Goal: Check status: Check status

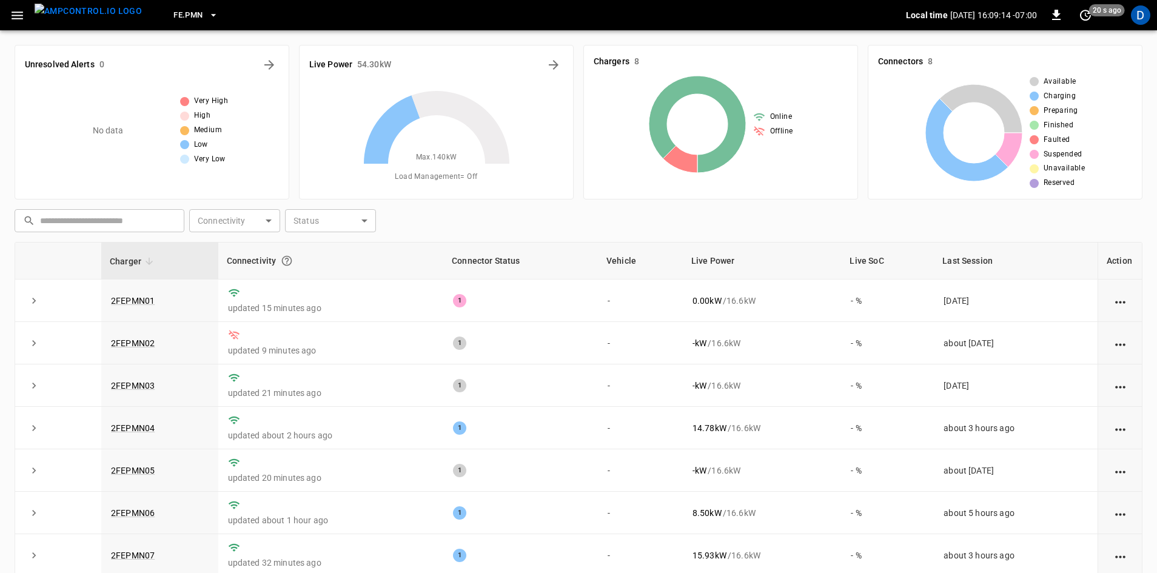
click at [169, 8] on button "FE.PMN" at bounding box center [196, 16] width 55 height 24
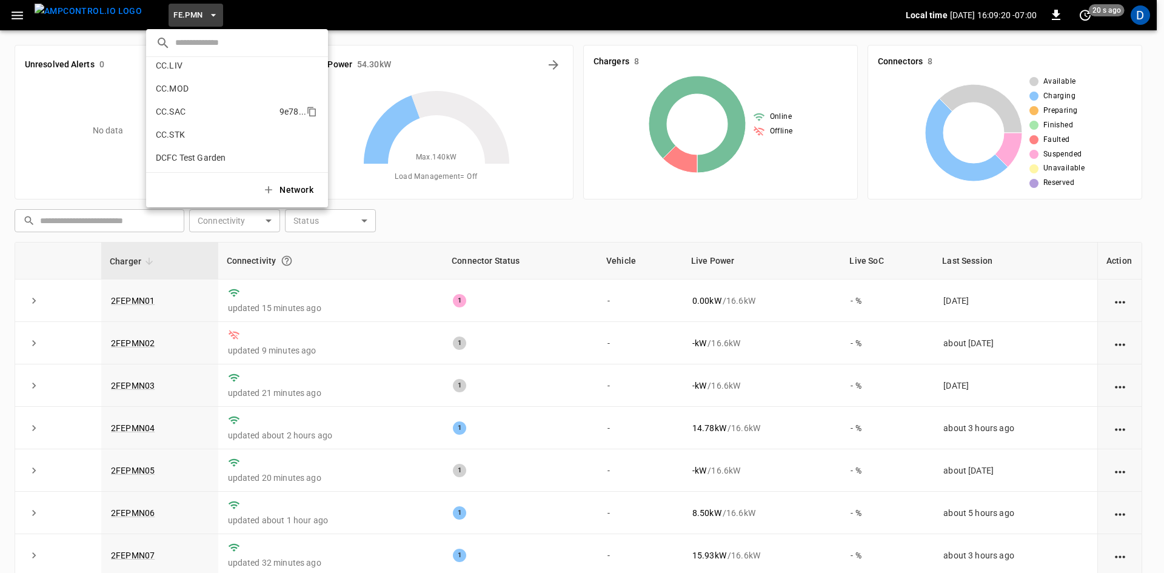
scroll to position [284, 0]
click at [176, 113] on p "CC.SAC" at bounding box center [215, 112] width 119 height 12
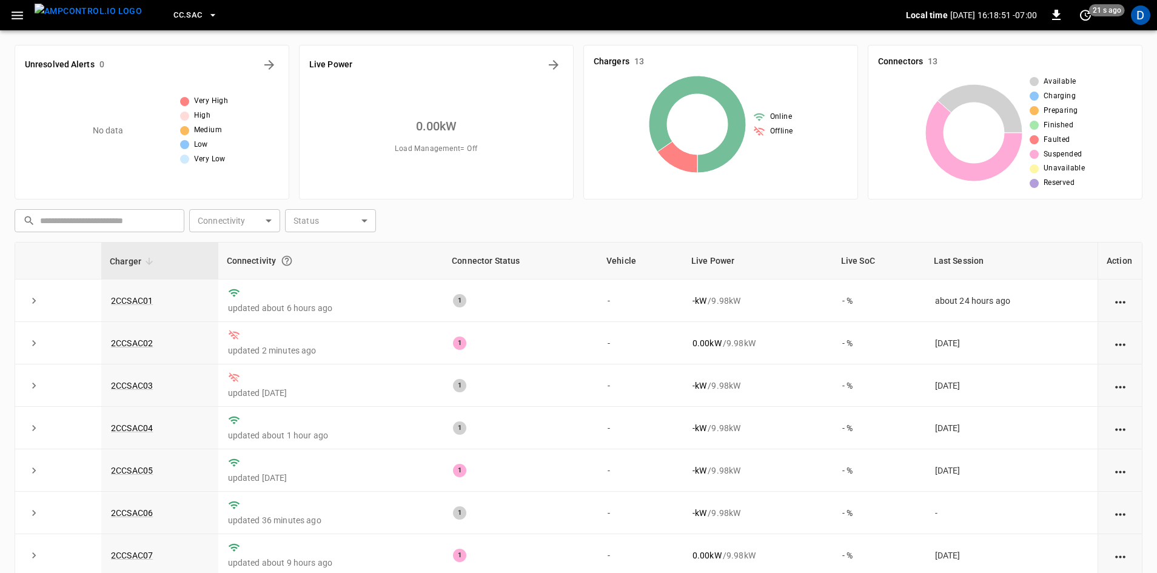
click at [173, 16] on span "CC.SAC" at bounding box center [187, 15] width 28 height 14
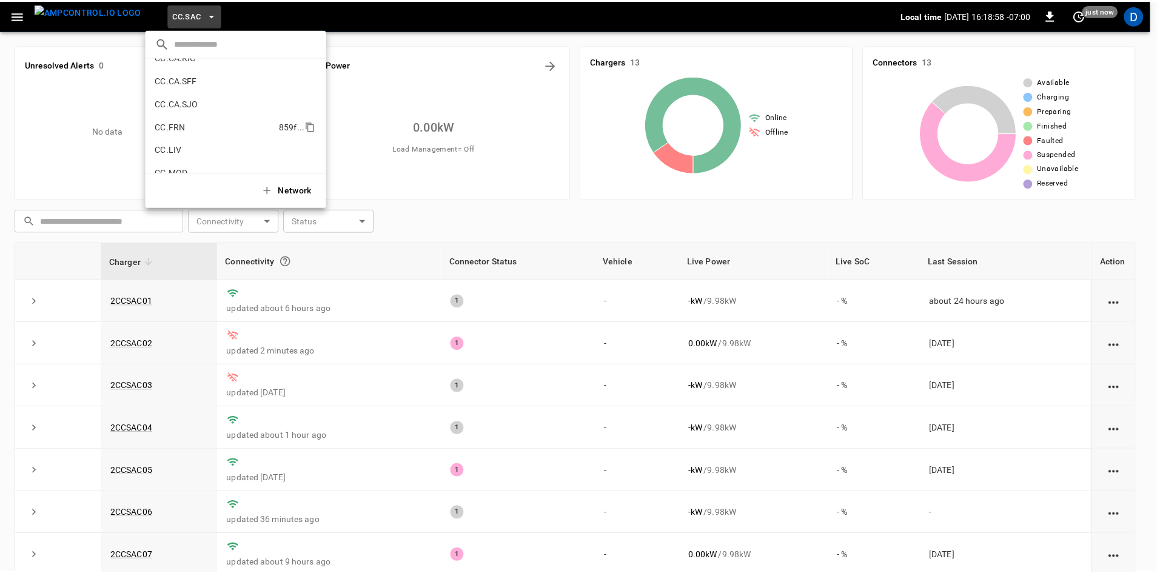
scroll to position [198, 0]
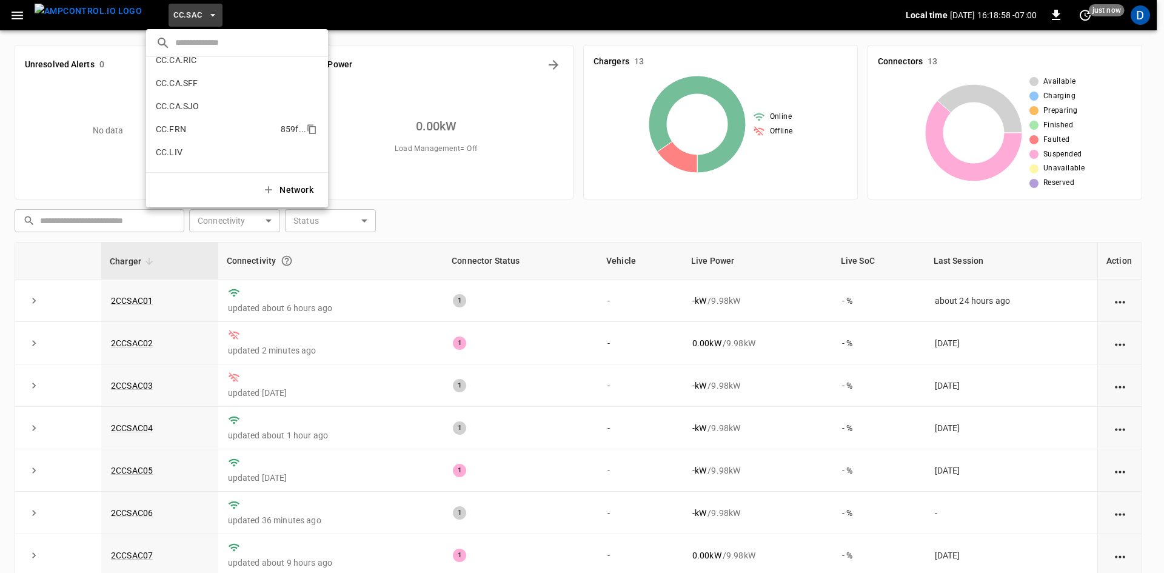
click at [181, 130] on p "CC.FRN" at bounding box center [216, 129] width 120 height 12
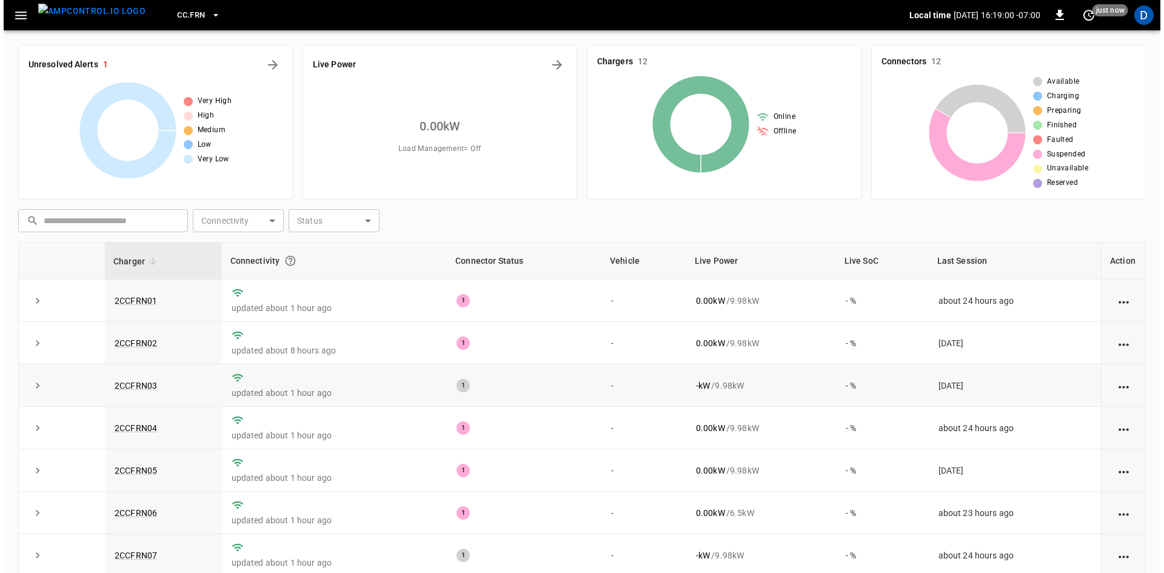
scroll to position [153, 0]
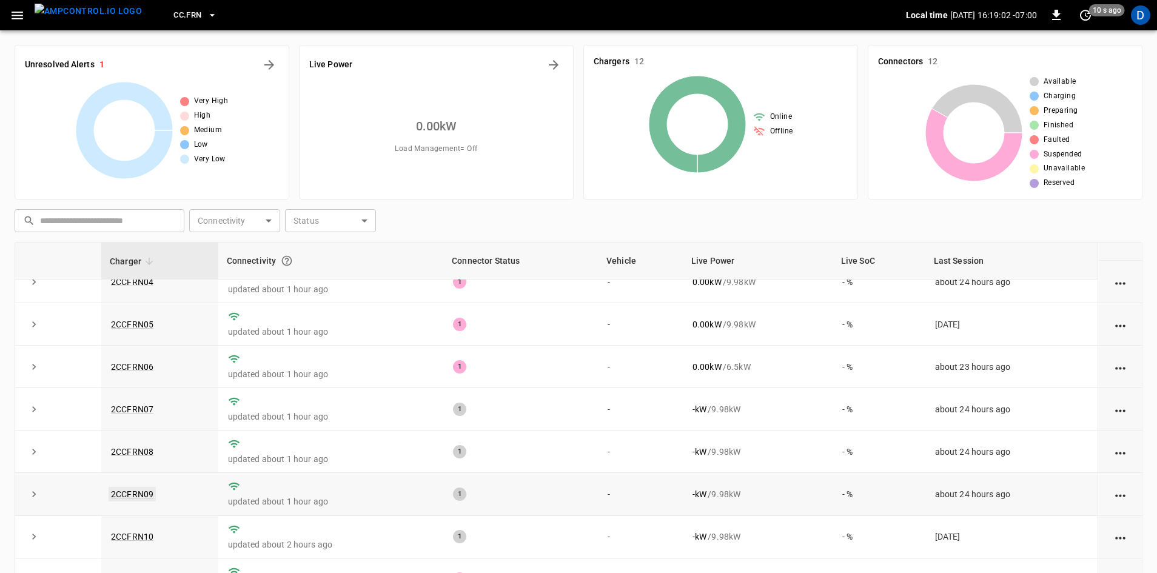
click at [135, 491] on link "2CCFRN09" at bounding box center [132, 494] width 47 height 15
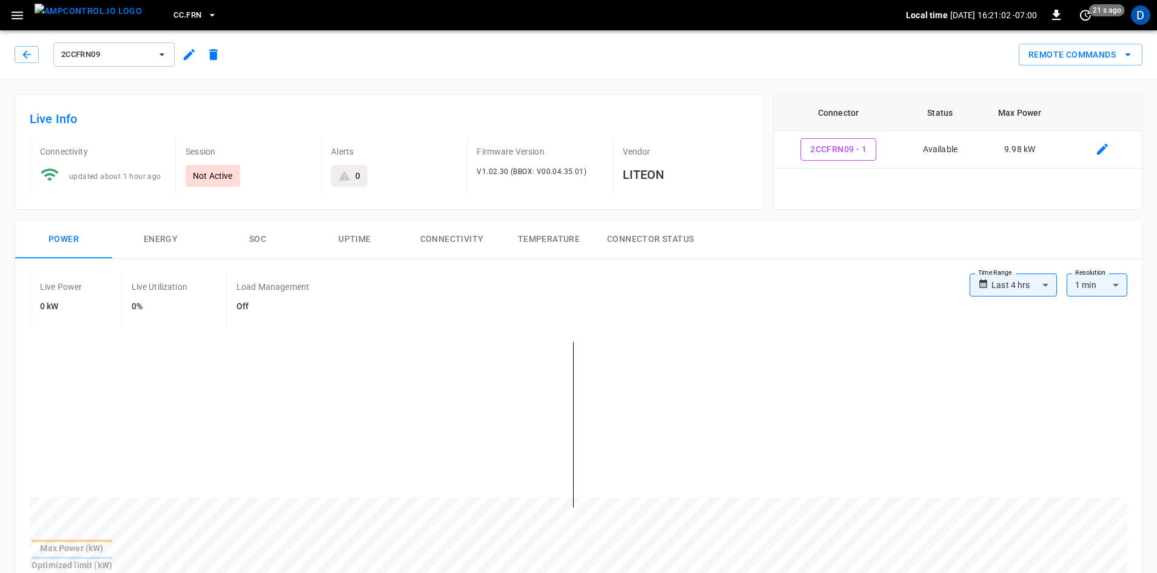
click at [159, 2] on div "CC.FRN" at bounding box center [529, 15] width 754 height 28
click at [173, 11] on span "CC.FRN" at bounding box center [187, 15] width 28 height 14
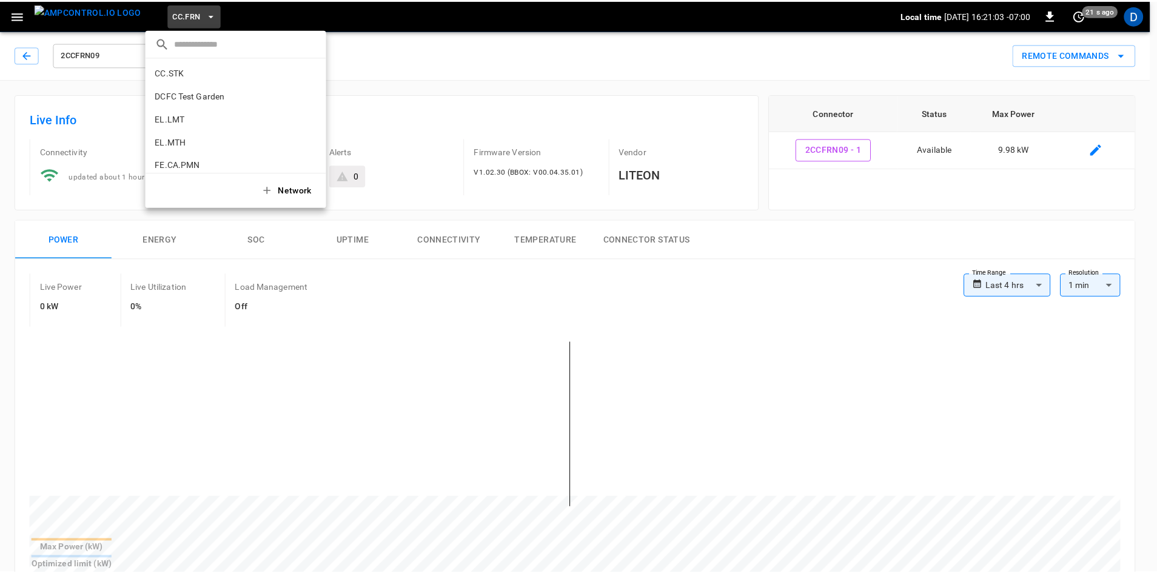
scroll to position [492, 0]
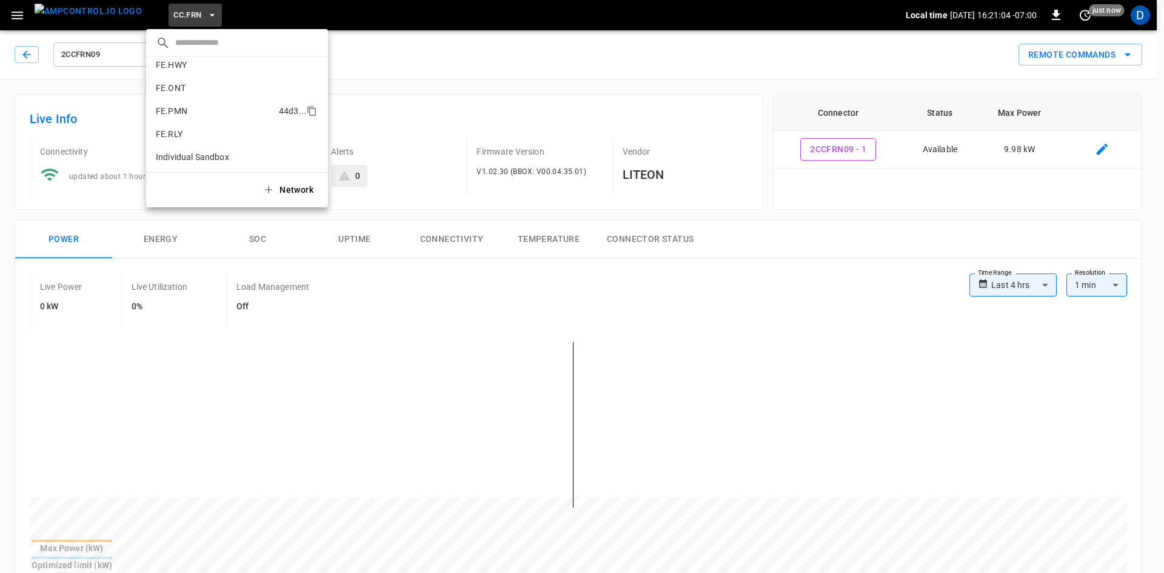
click at [191, 112] on p "FE.PMN" at bounding box center [215, 111] width 118 height 12
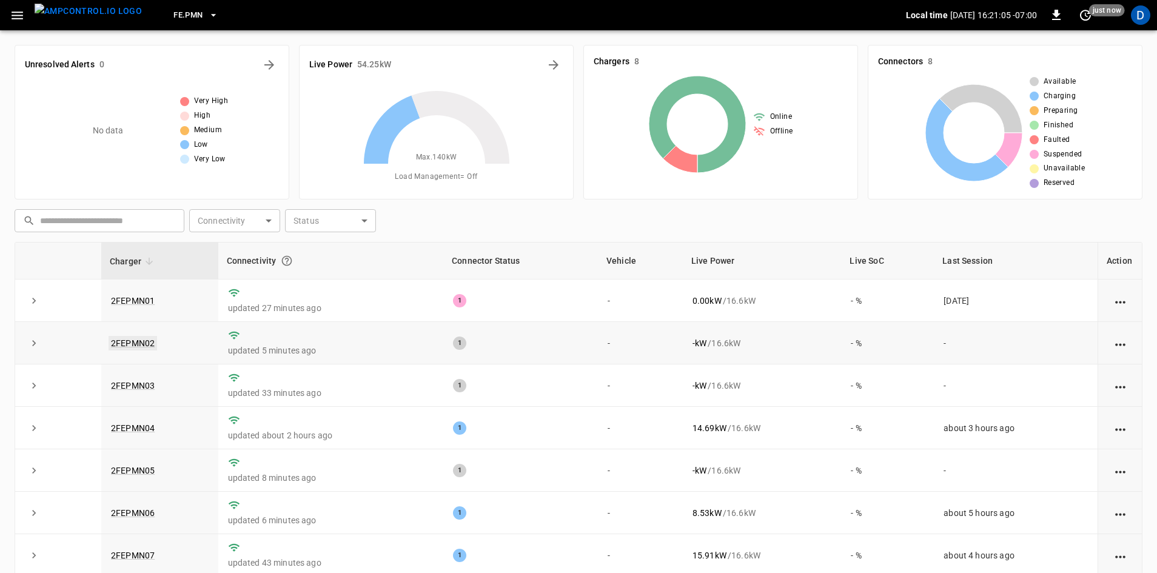
click at [146, 344] on link "2FEPMN02" at bounding box center [133, 343] width 48 height 15
